Goal: Answer question/provide support: Share knowledge or assist other users

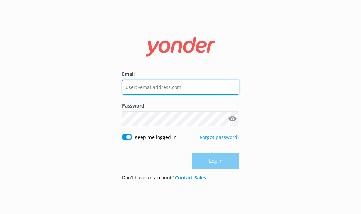
type input "[EMAIL_ADDRESS][DOMAIN_NAME]"
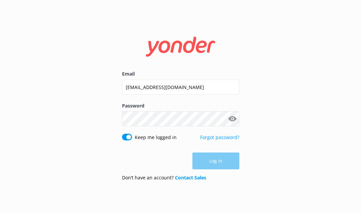
click at [232, 118] on button "Show password" at bounding box center [232, 118] width 13 height 13
click at [219, 161] on button "Log in" at bounding box center [216, 161] width 47 height 17
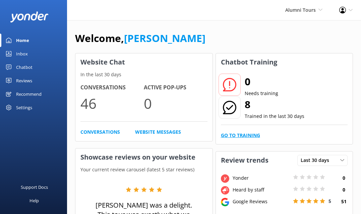
click at [240, 136] on link "Go to Training" at bounding box center [240, 134] width 39 height 7
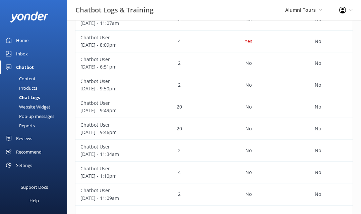
scroll to position [204, 0]
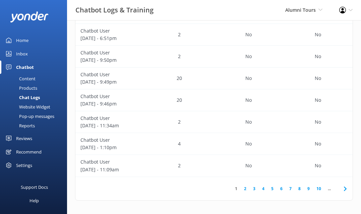
click at [317, 187] on link "10" at bounding box center [318, 188] width 11 height 6
click at [273, 100] on div "Yes" at bounding box center [248, 100] width 69 height 22
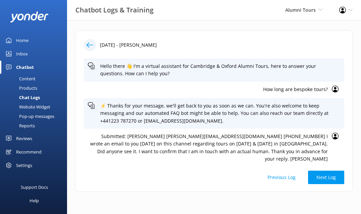
click at [293, 89] on p "How long are bespoke tours?" at bounding box center [208, 89] width 240 height 7
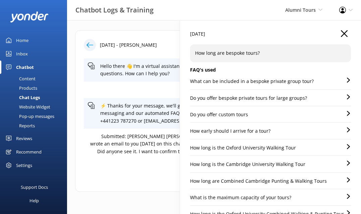
click at [258, 85] on p "What can be included in a bespoke private group tour?" at bounding box center [252, 80] width 124 height 7
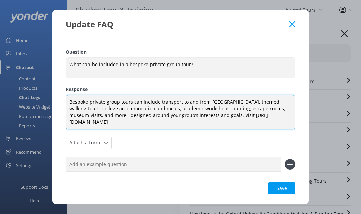
click at [211, 116] on textarea "Bespoke private group tours can include transport to and from Cambridge, themed…" at bounding box center [181, 112] width 230 height 34
drag, startPoint x: 186, startPoint y: 122, endPoint x: 66, endPoint y: 122, distance: 120.1
click at [66, 122] on textarea "Bespoke private group tours can include transport to and from Cambridge, themed…" at bounding box center [181, 112] width 230 height 34
click at [197, 112] on textarea "Bespoke private group tours can include transport to and from Cambridge, themed…" at bounding box center [181, 112] width 230 height 34
drag, startPoint x: 189, startPoint y: 120, endPoint x: 66, endPoint y: 95, distance: 125.6
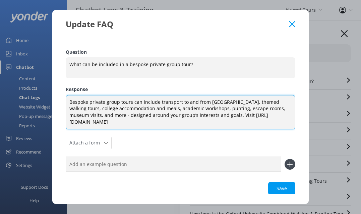
click at [66, 95] on div "Bespoke private group tours can include transport to and from Cambridge, themed…" at bounding box center [181, 112] width 230 height 34
paste textarea "different tour durations, themed walking tours, college accommodation and meals…"
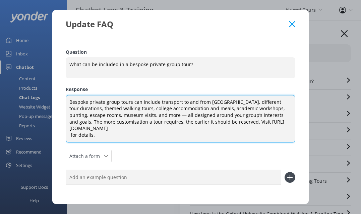
click at [220, 100] on textarea "Bespoke private group tours can include transport to and from Cambridge, differ…" at bounding box center [181, 119] width 230 height 48
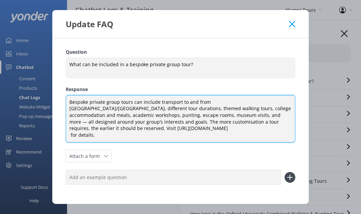
click at [188, 109] on textarea "Bespoke private group tours can include transport to and from Cambridge/Oxford,…" at bounding box center [181, 119] width 230 height 48
click at [150, 107] on textarea "Bespoke private group tours can include transport to and from Cambridge/Oxford,…" at bounding box center [181, 119] width 230 height 48
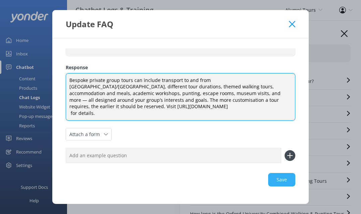
click at [273, 180] on div "Save" at bounding box center [181, 179] width 230 height 13
type textarea "Bespoke private group tours can include transport to and from Cambridge/Oxford,…"
click at [282, 175] on div "Save" at bounding box center [181, 179] width 230 height 13
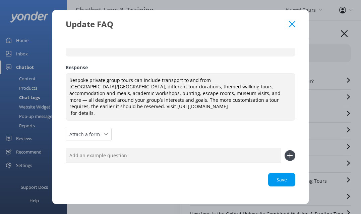
click at [294, 22] on use at bounding box center [292, 24] width 6 height 6
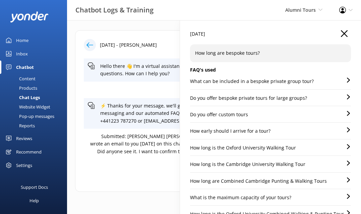
click at [344, 33] on use "button" at bounding box center [344, 33] width 7 height 7
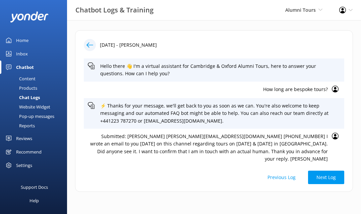
click at [89, 46] on icon at bounding box center [90, 45] width 7 height 7
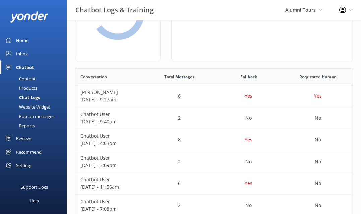
scroll to position [87, 0]
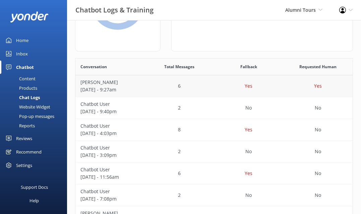
click at [175, 87] on div "6" at bounding box center [179, 86] width 69 height 22
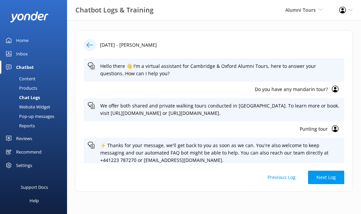
click at [87, 43] on icon at bounding box center [90, 45] width 7 height 7
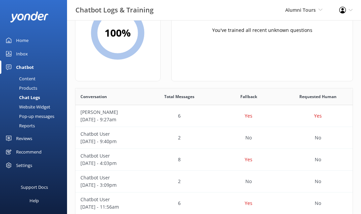
scroll to position [204, 0]
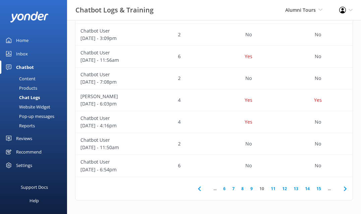
click at [201, 188] on icon at bounding box center [200, 188] width 8 height 8
click at [225, 187] on link "5" at bounding box center [226, 188] width 9 height 6
click at [237, 188] on link "1" at bounding box center [236, 188] width 9 height 6
click at [230, 58] on div "No" at bounding box center [248, 57] width 69 height 22
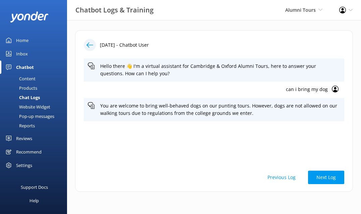
click at [293, 87] on p "can i bring my dog" at bounding box center [208, 89] width 240 height 7
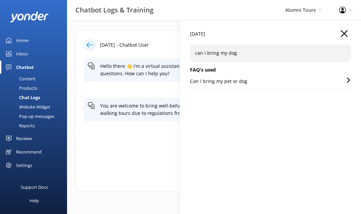
click at [272, 78] on div "Can I bring my pet or dog" at bounding box center [270, 83] width 161 height 12
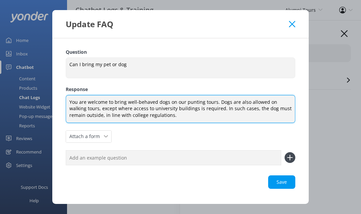
click at [141, 104] on textarea "You are welcome to bring well-behaved dogs on our punting tours. Dogs are also …" at bounding box center [181, 109] width 230 height 28
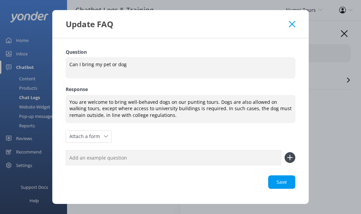
click at [291, 21] on icon at bounding box center [292, 24] width 6 height 7
